Goal: Communication & Community: Answer question/provide support

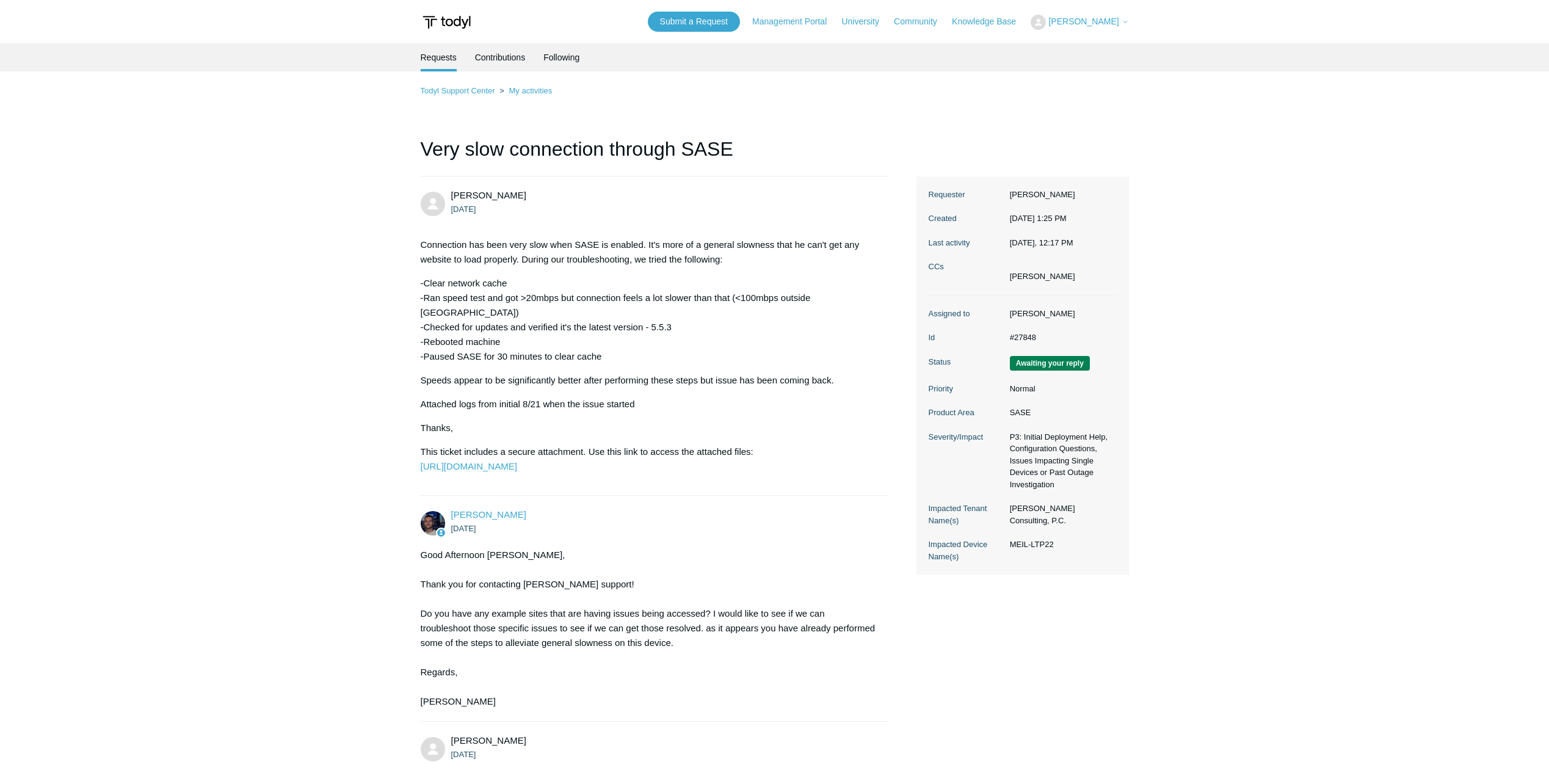
scroll to position [3454, 0]
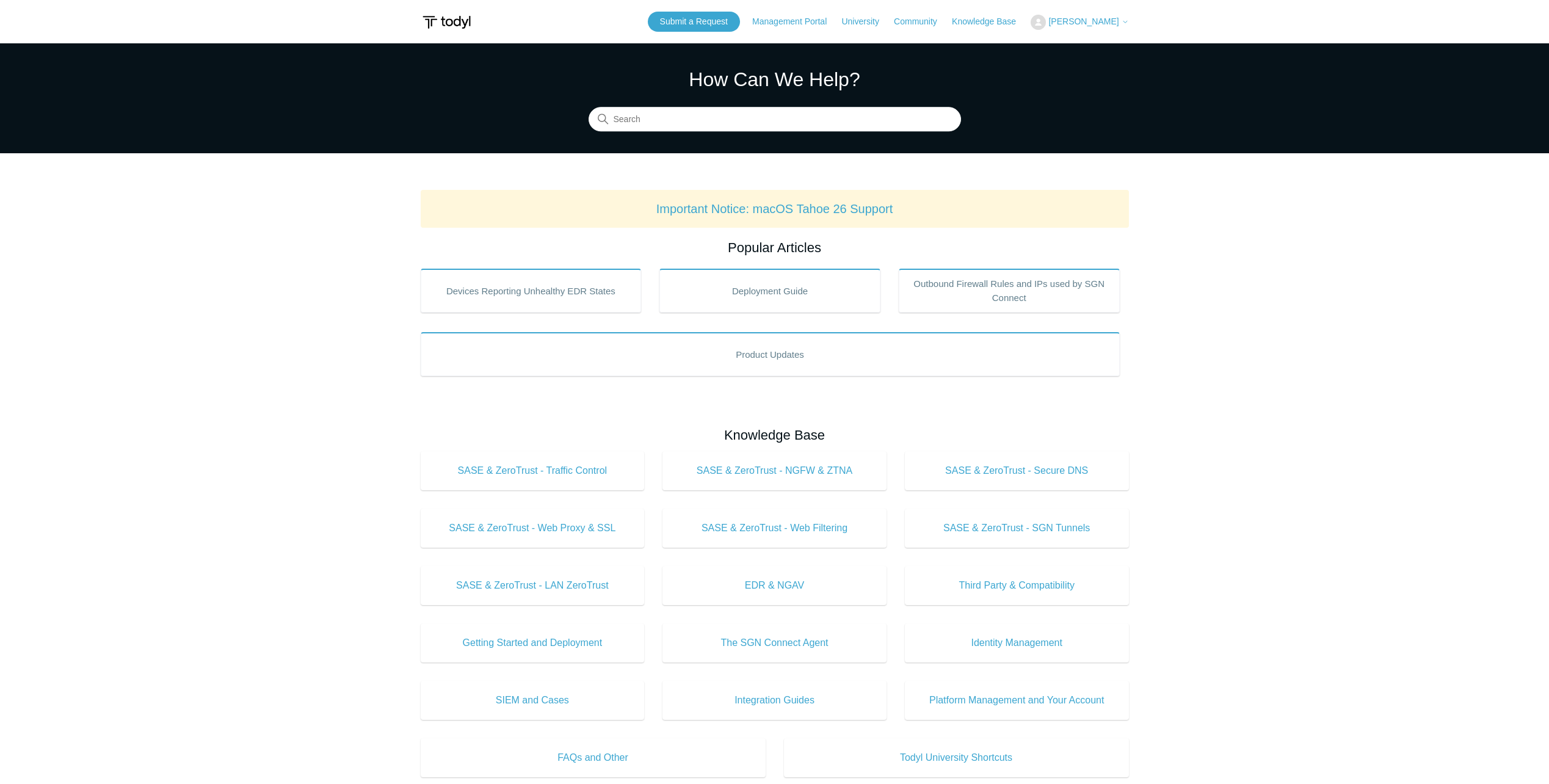
click at [1077, 19] on span "[PERSON_NAME]" at bounding box center [1083, 22] width 70 height 10
click at [1080, 44] on link "My Support Requests" at bounding box center [1090, 48] width 119 height 22
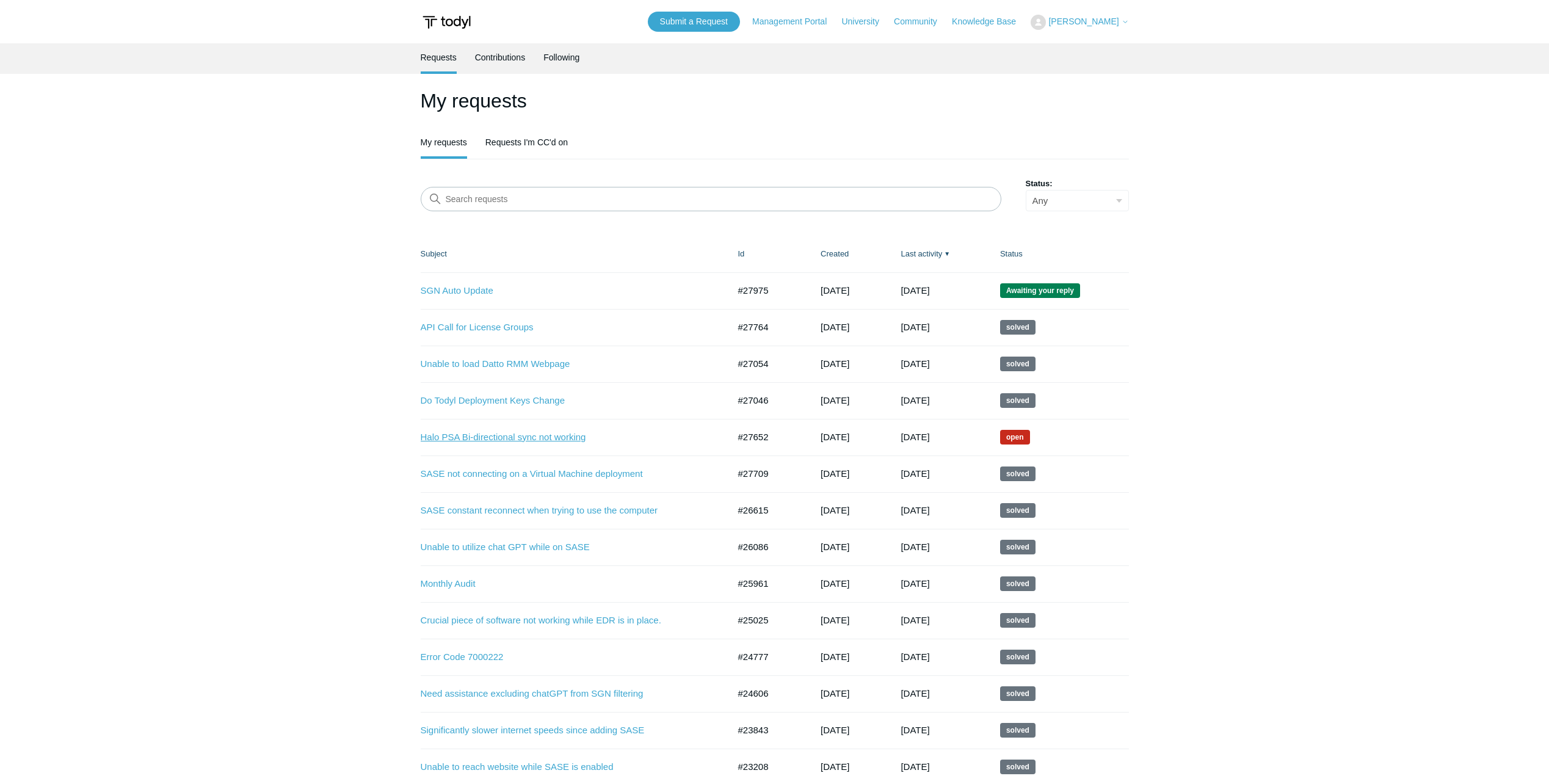
click at [477, 435] on link "Halo PSA Bi-directional sync not working" at bounding box center [565, 437] width 290 height 14
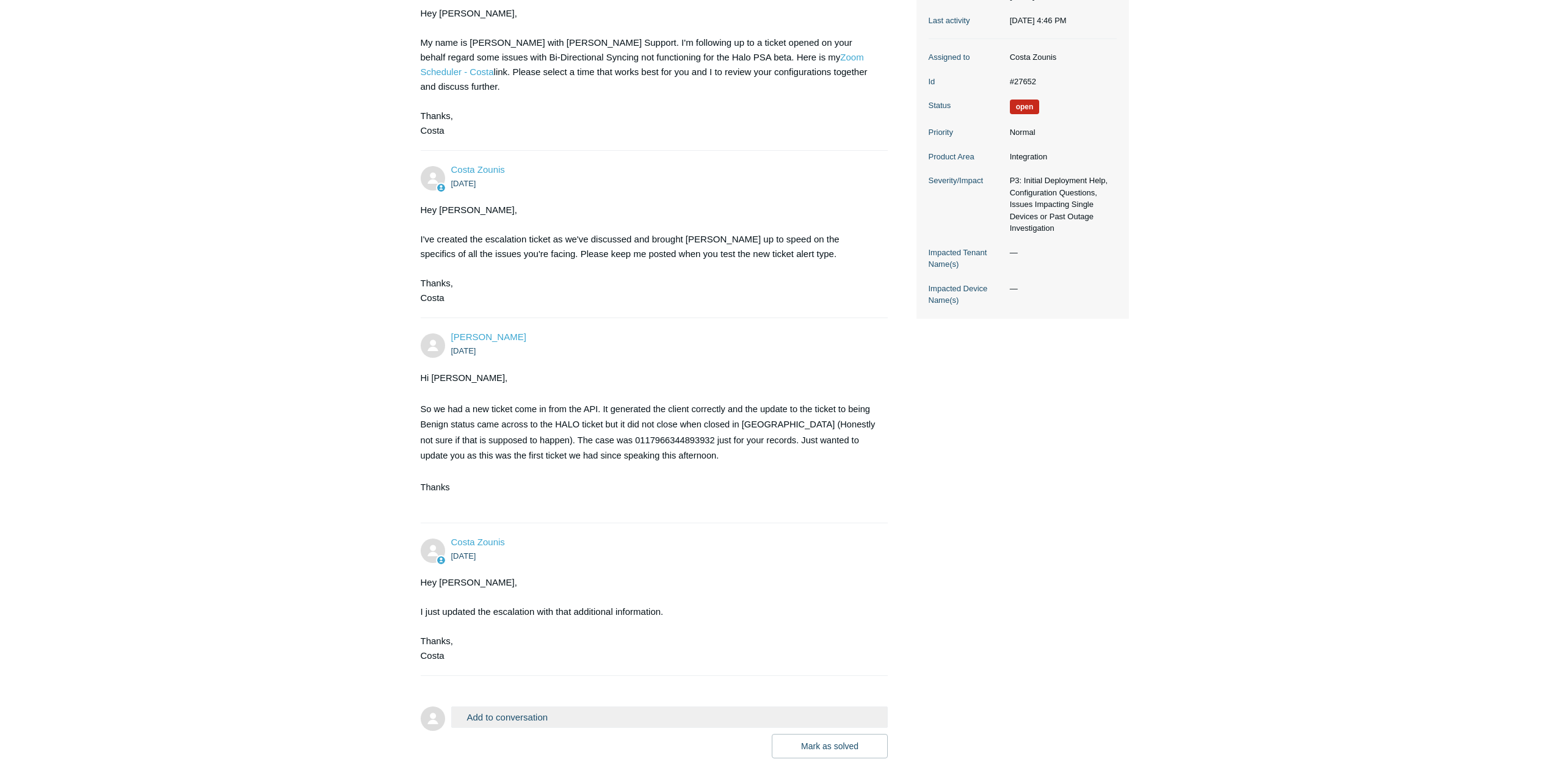
scroll to position [267, 0]
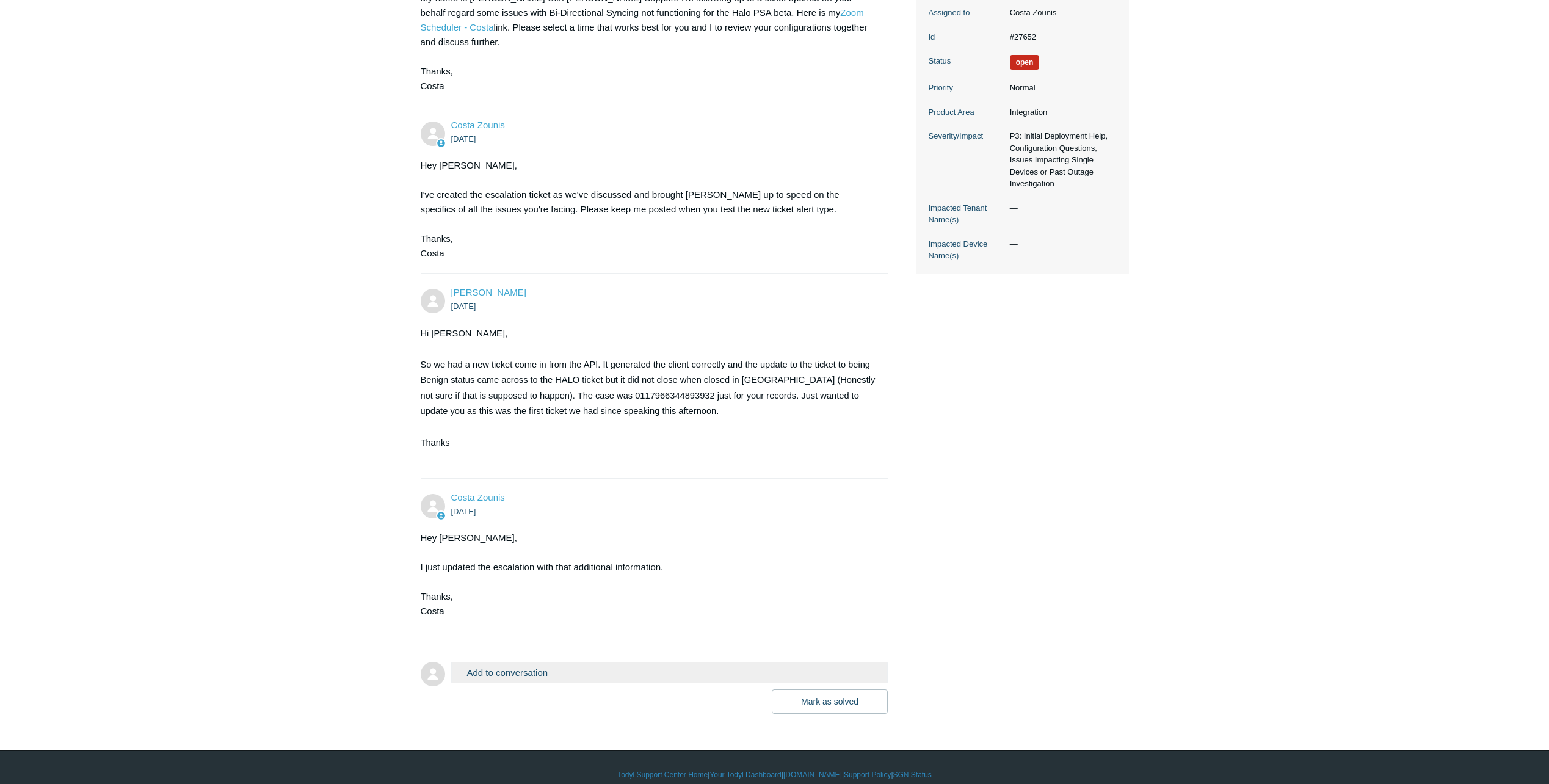
click at [529, 662] on button "Add to conversation" at bounding box center [670, 673] width 437 height 22
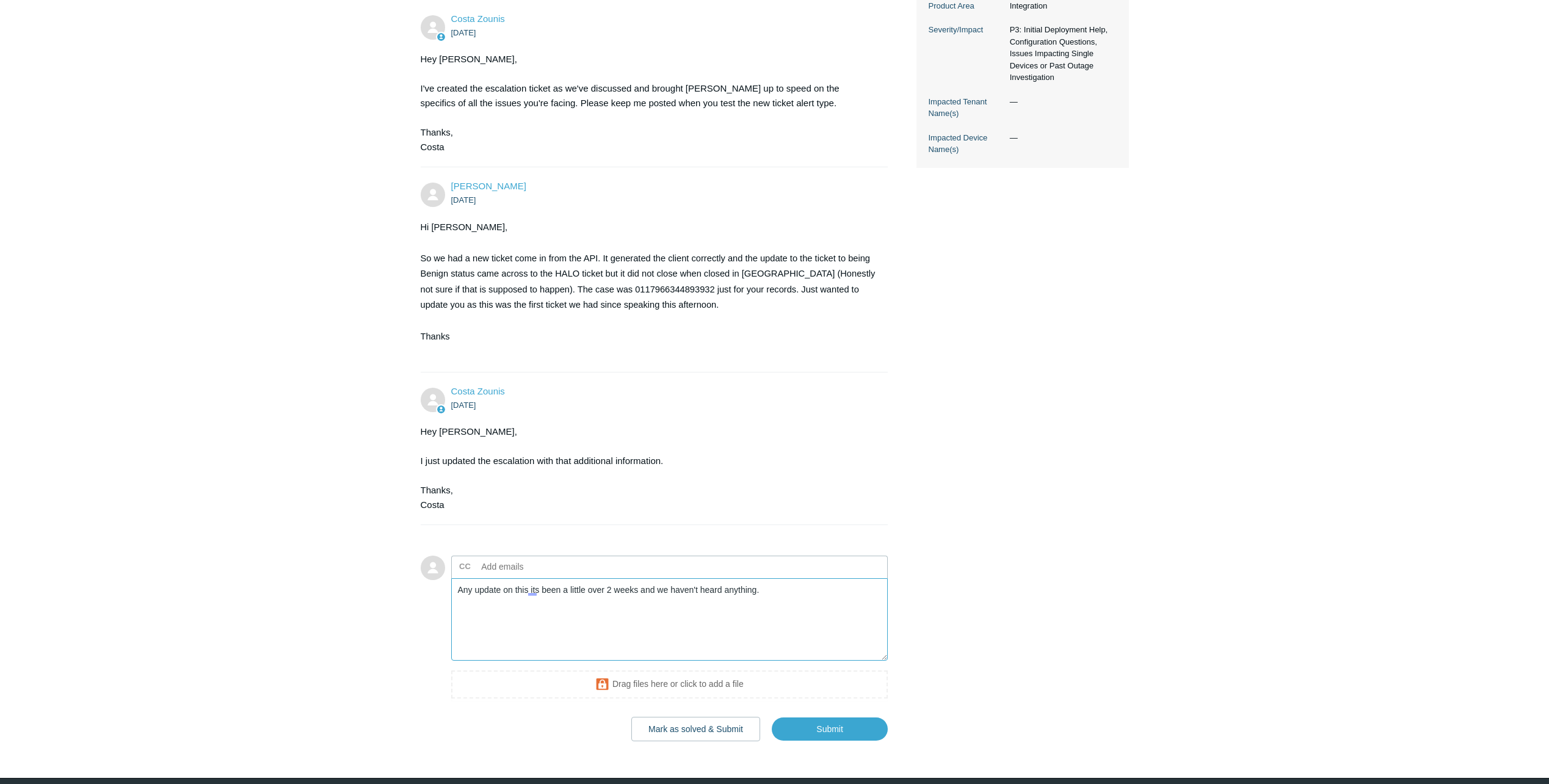
scroll to position [400, 0]
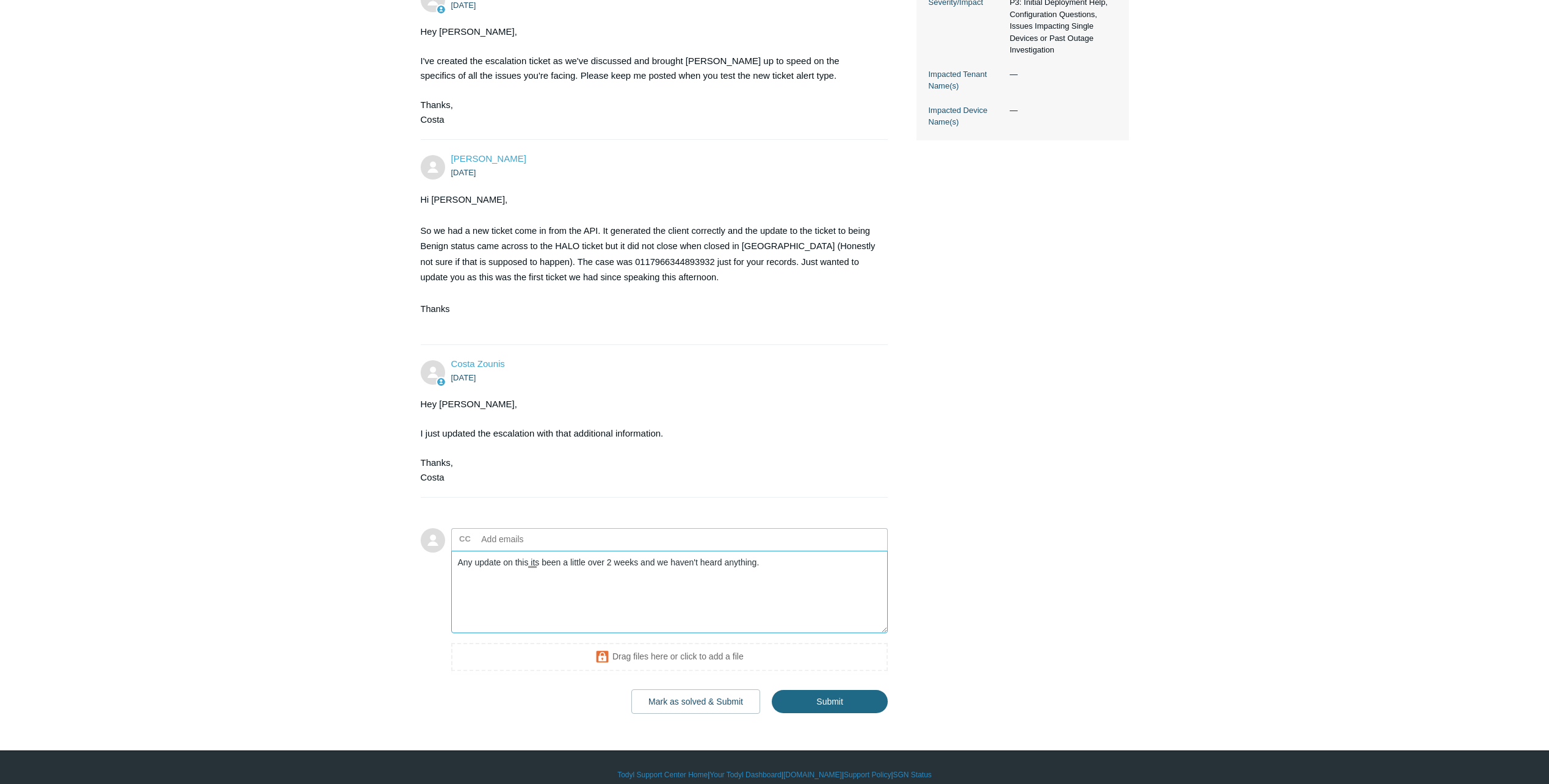
type textarea "Any update on this its been a little over 2 weeks and we haven't heard anything."
click at [810, 690] on input "Submit" at bounding box center [829, 701] width 116 height 24
